Goal: Transaction & Acquisition: Purchase product/service

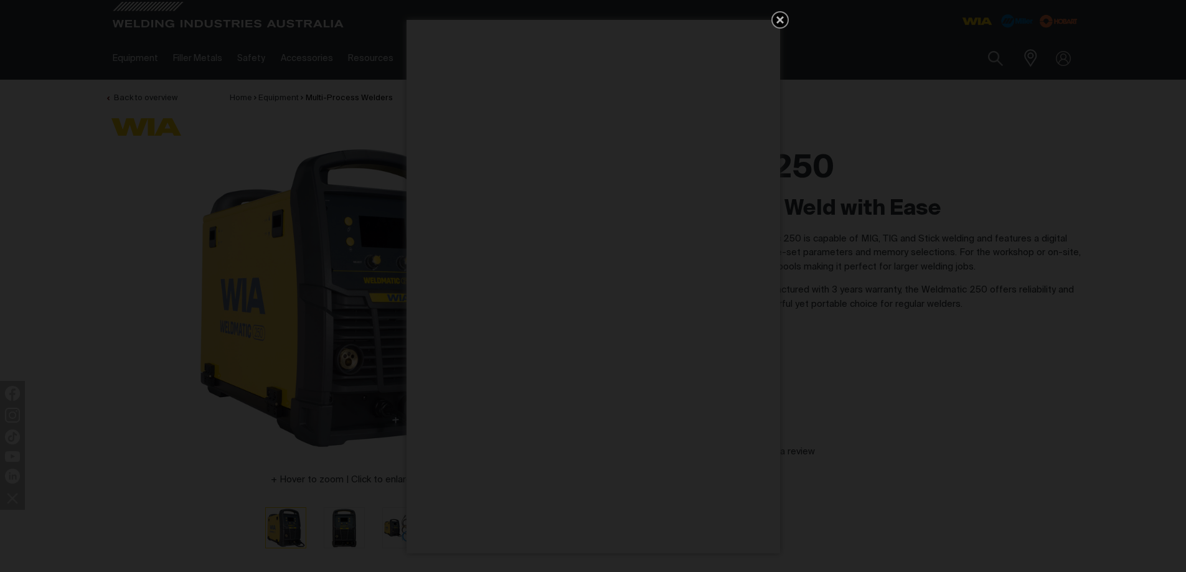
click at [781, 20] on icon "Get 5 WIA Welding Guides Free!" at bounding box center [779, 19] width 7 height 7
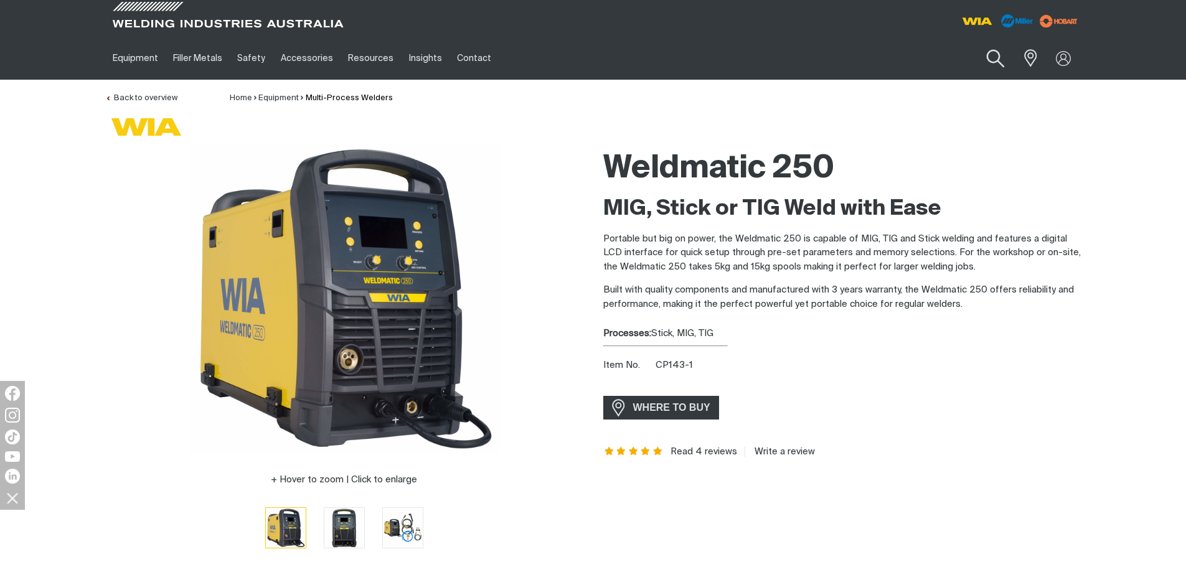
click at [996, 60] on button "Search products" at bounding box center [995, 58] width 50 height 35
click at [919, 62] on input "Search" at bounding box center [920, 58] width 192 height 28
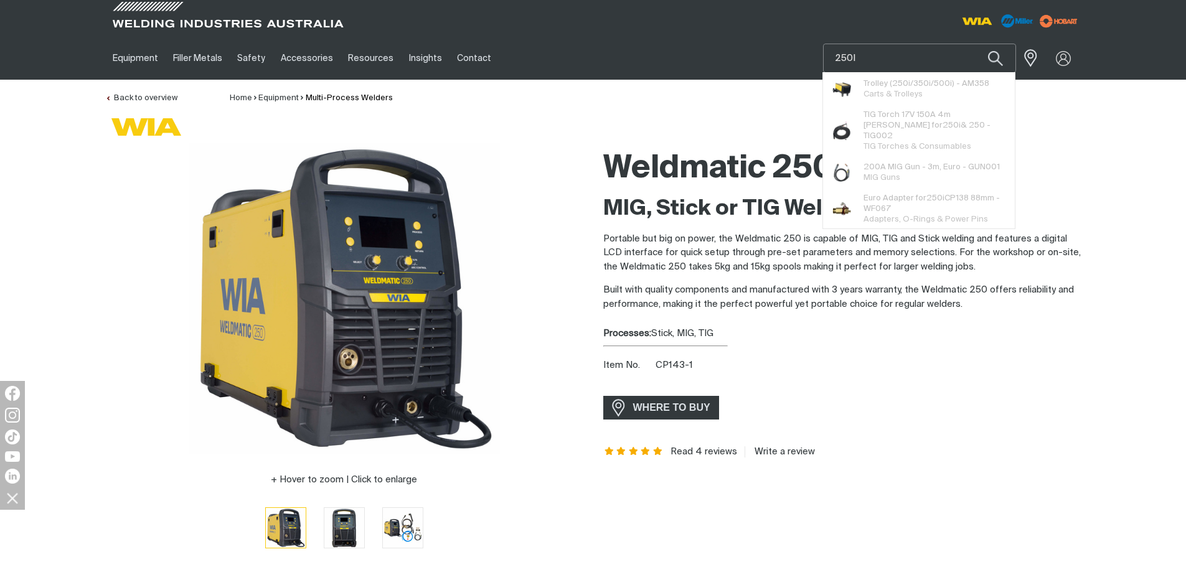
type input "250I"
click at [974, 44] on button "Search products" at bounding box center [995, 58] width 42 height 29
